Goal: Information Seeking & Learning: Learn about a topic

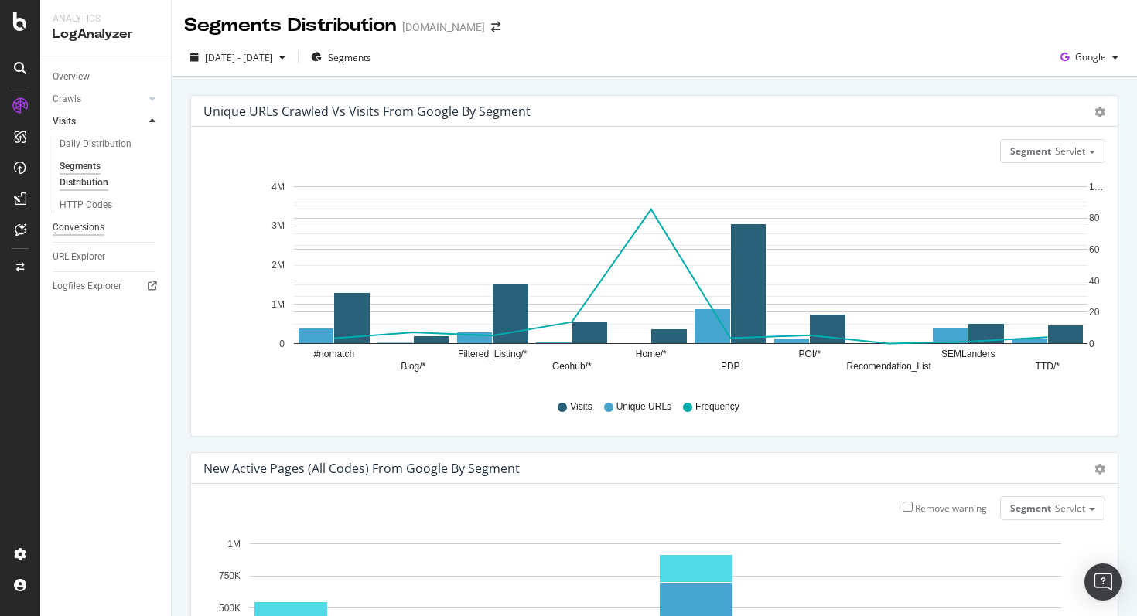
click at [71, 230] on div "Conversions" at bounding box center [79, 228] width 52 height 16
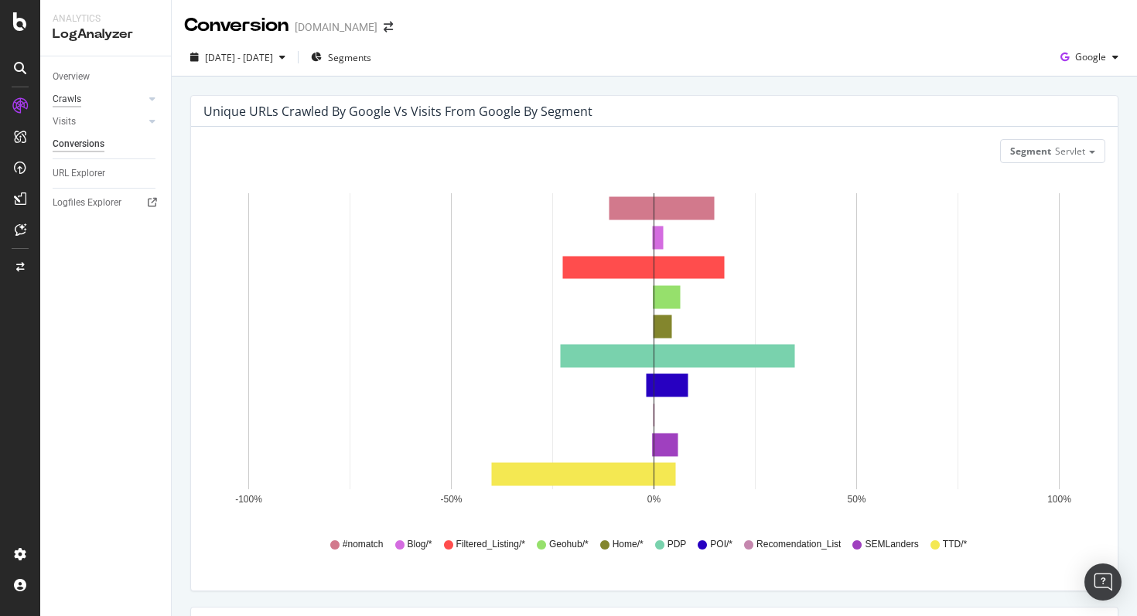
click at [70, 101] on div "Crawls" at bounding box center [67, 99] width 29 height 16
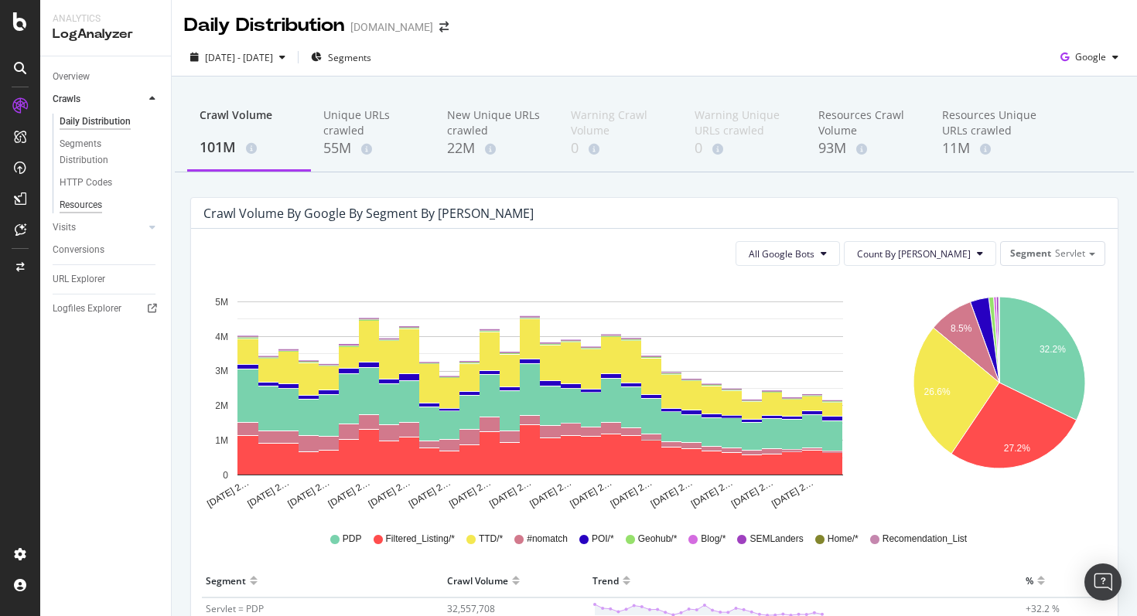
click at [96, 205] on div "Resources" at bounding box center [81, 205] width 43 height 16
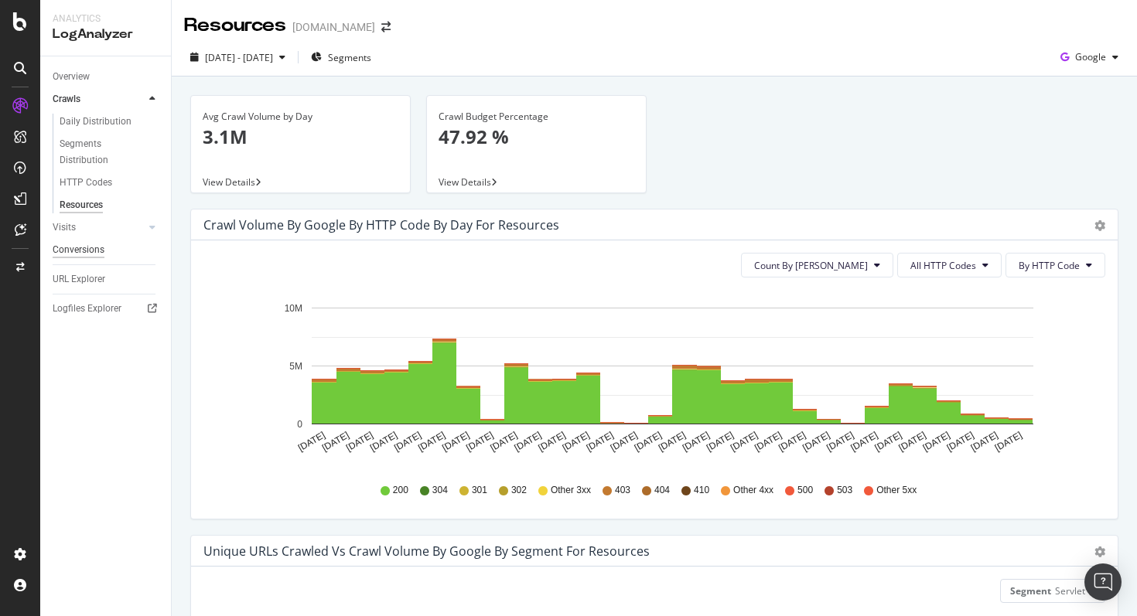
click at [94, 250] on div "Conversions" at bounding box center [79, 250] width 52 height 16
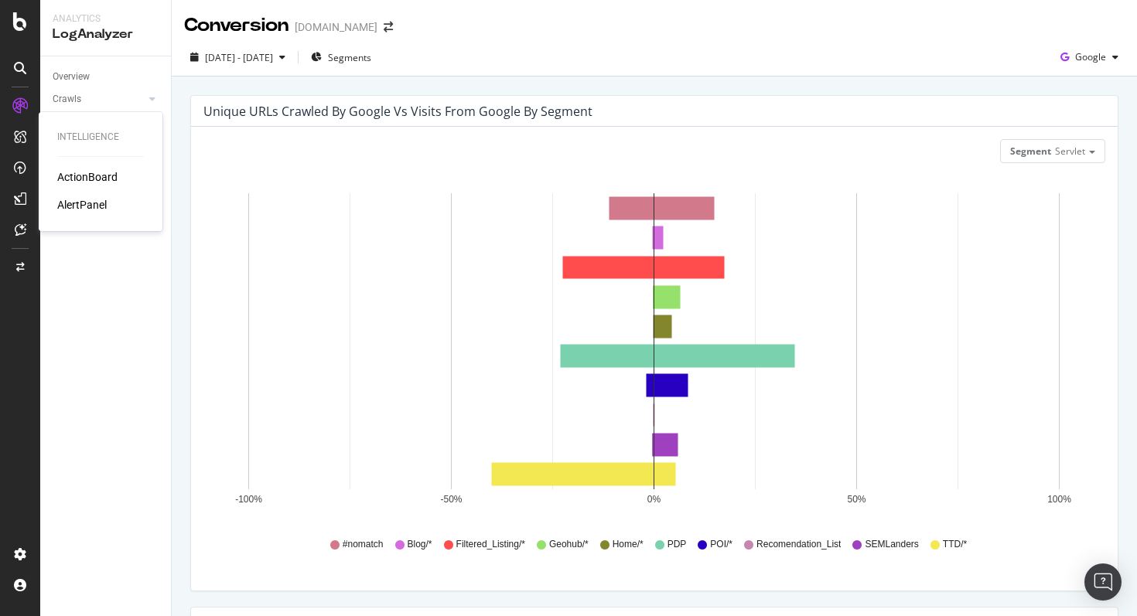
click at [79, 176] on div "ActionBoard" at bounding box center [87, 176] width 60 height 15
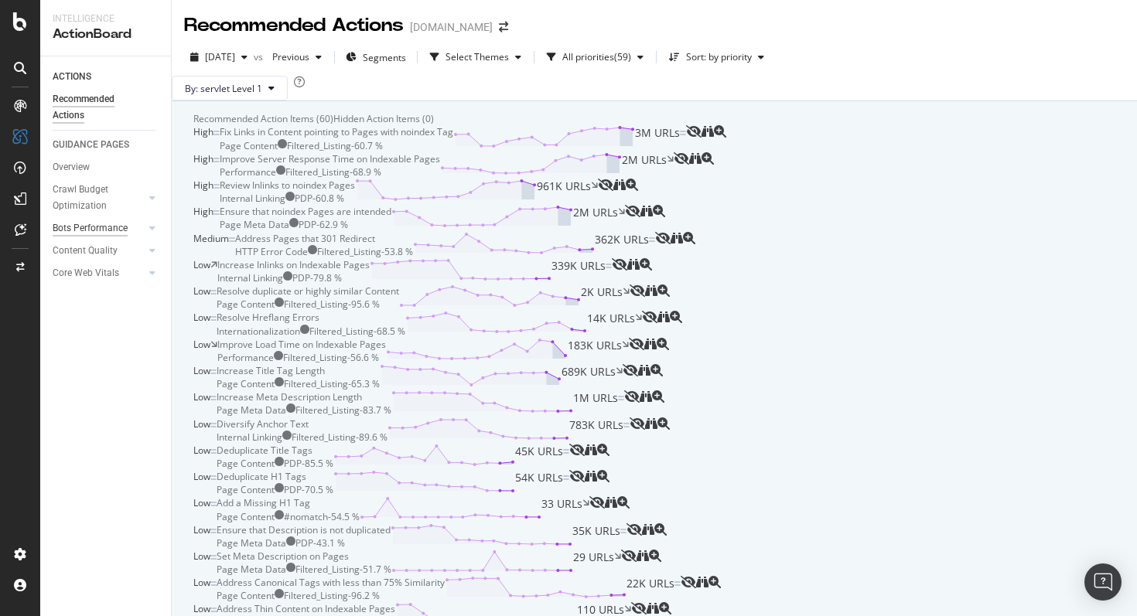
click at [95, 233] on div "Bots Performance" at bounding box center [90, 228] width 75 height 16
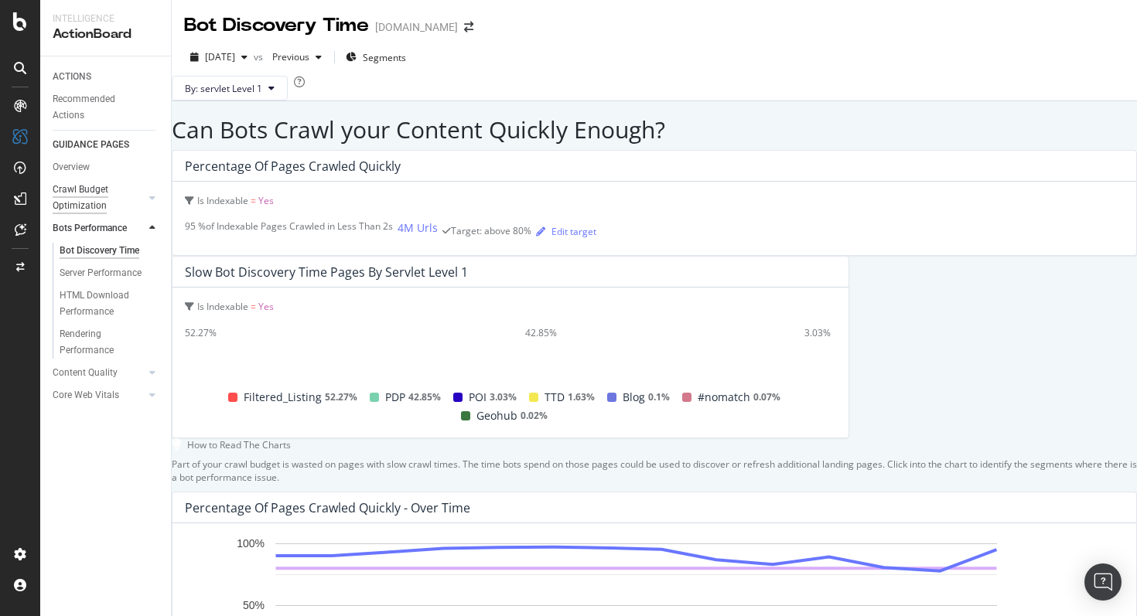
click at [87, 184] on div "Crawl Budget Optimization" at bounding box center [93, 198] width 81 height 32
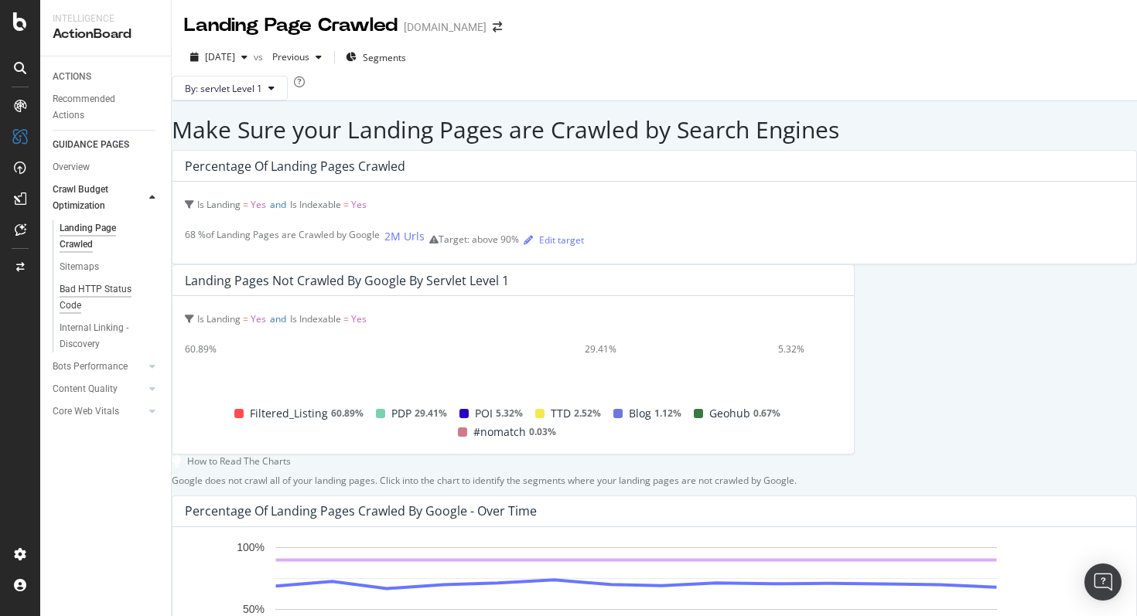
click at [96, 302] on div "Bad HTTP Status Code" at bounding box center [103, 298] width 87 height 32
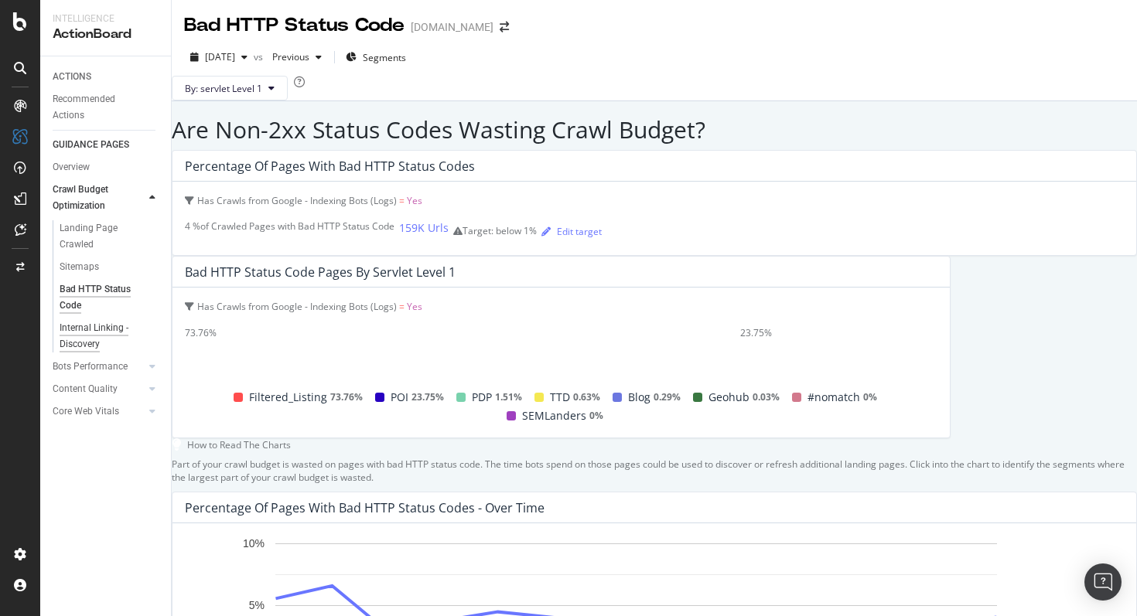
click at [78, 327] on div "Internal Linking - Discovery" at bounding box center [104, 336] width 88 height 32
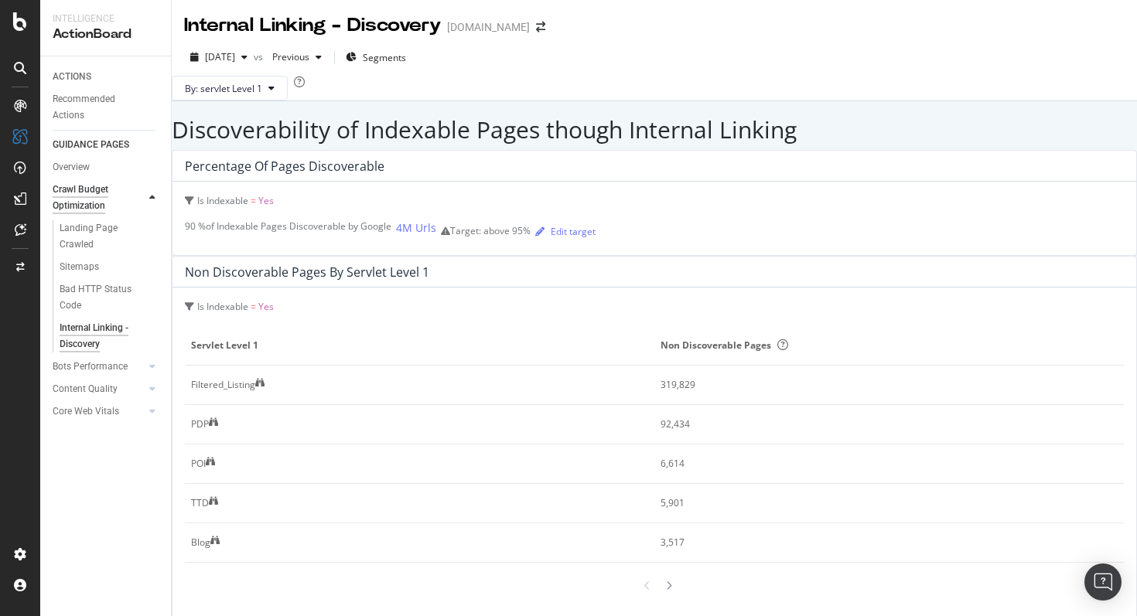
click at [77, 212] on div "Crawl Budget Optimization" at bounding box center [93, 198] width 80 height 32
